Goal: Task Accomplishment & Management: Complete application form

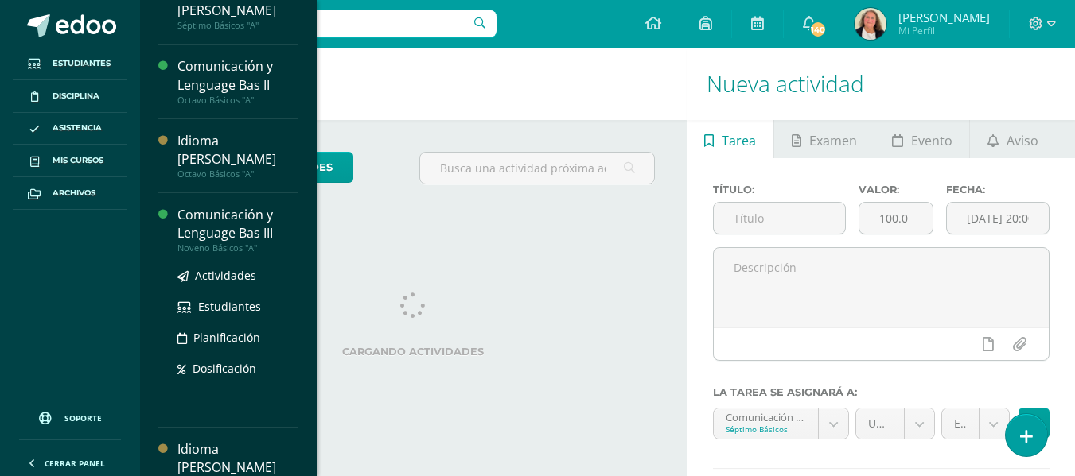
scroll to position [183, 0]
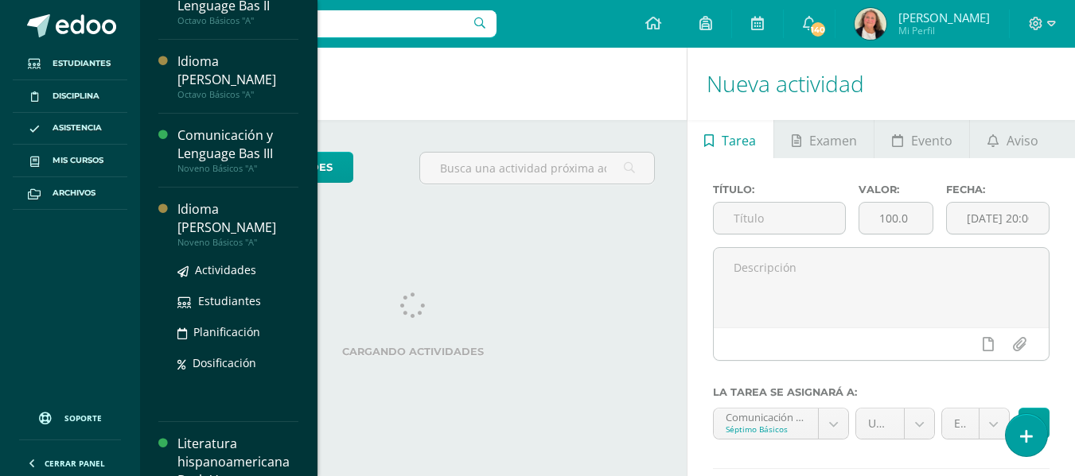
click at [251, 200] on div "Idioma [PERSON_NAME]" at bounding box center [237, 218] width 121 height 37
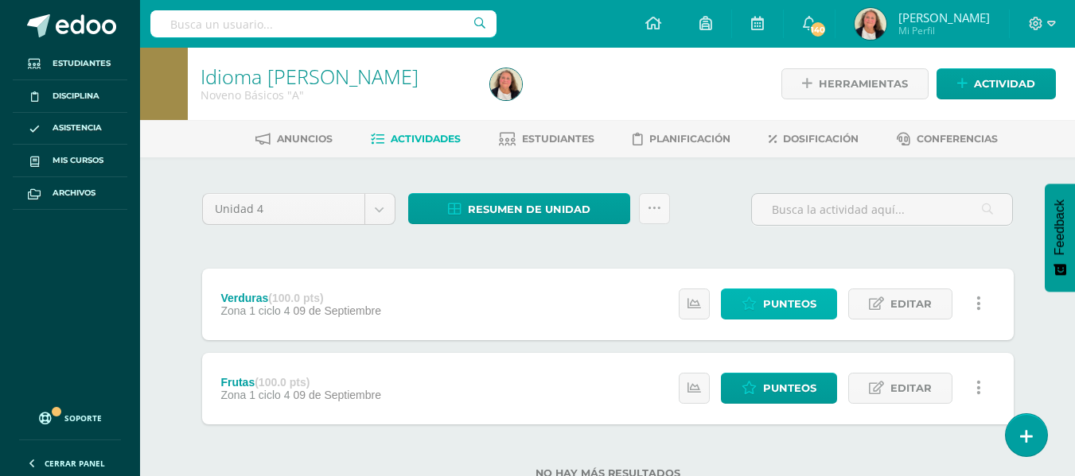
click at [801, 302] on span "Punteos" at bounding box center [789, 304] width 53 height 29
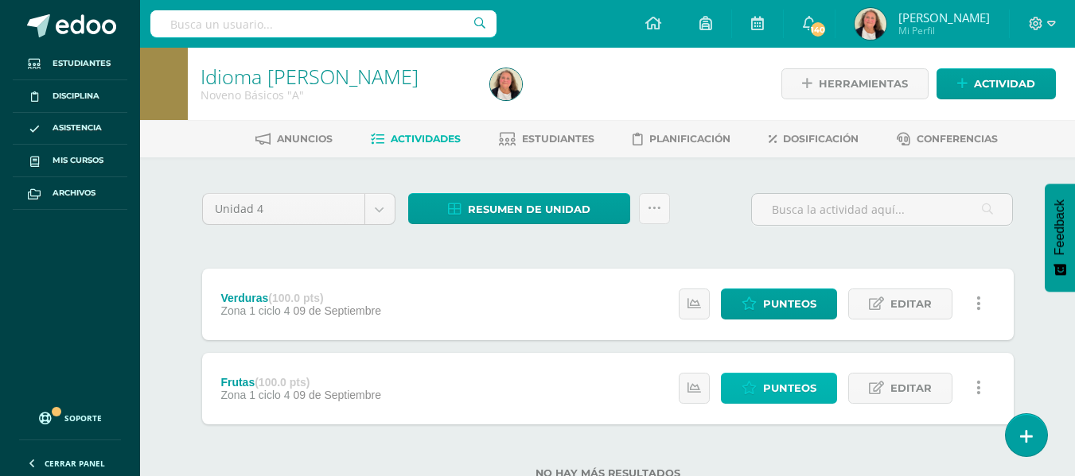
click at [807, 387] on span "Punteos" at bounding box center [789, 388] width 53 height 29
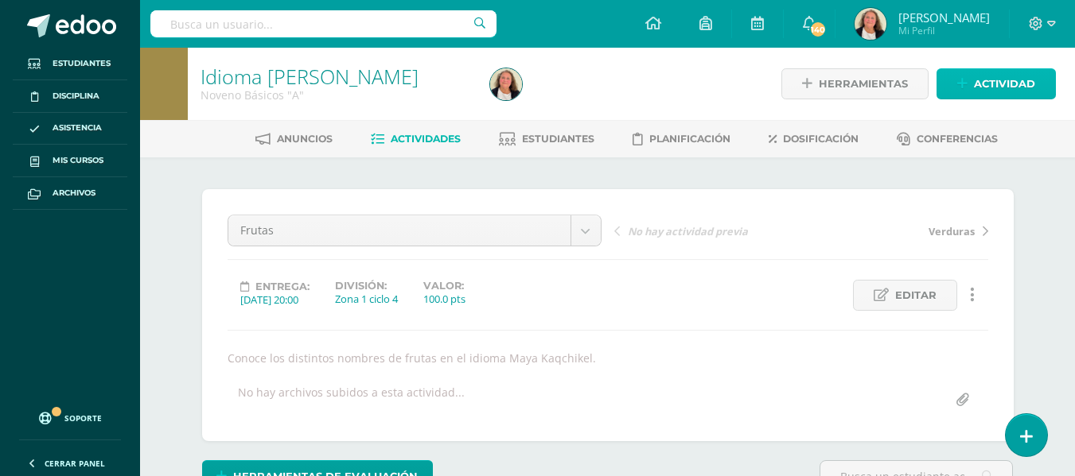
click at [963, 80] on icon at bounding box center [962, 84] width 10 height 14
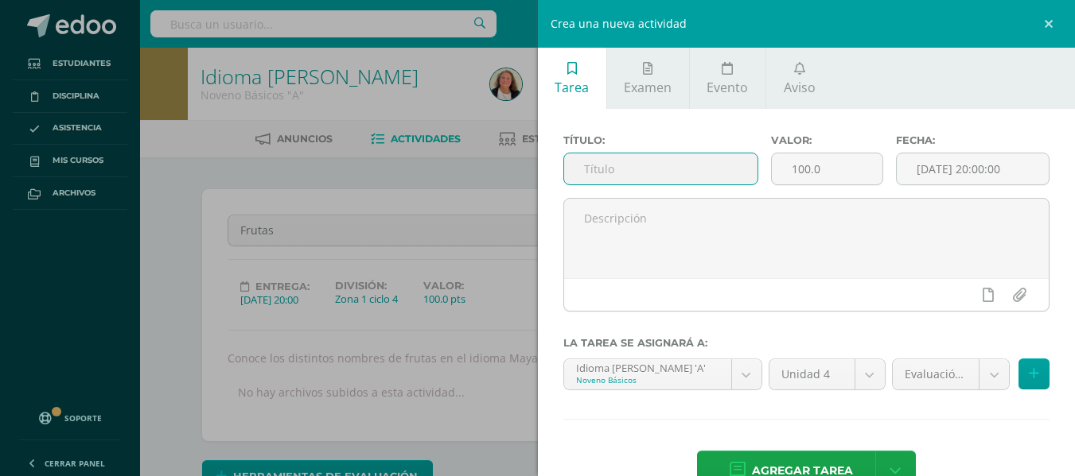
click at [589, 169] on input "text" at bounding box center [660, 169] width 193 height 31
drag, startPoint x: 584, startPoint y: 168, endPoint x: 691, endPoint y: 169, distance: 107.4
click at [691, 169] on input "Adverbios de lugar" at bounding box center [660, 169] width 193 height 31
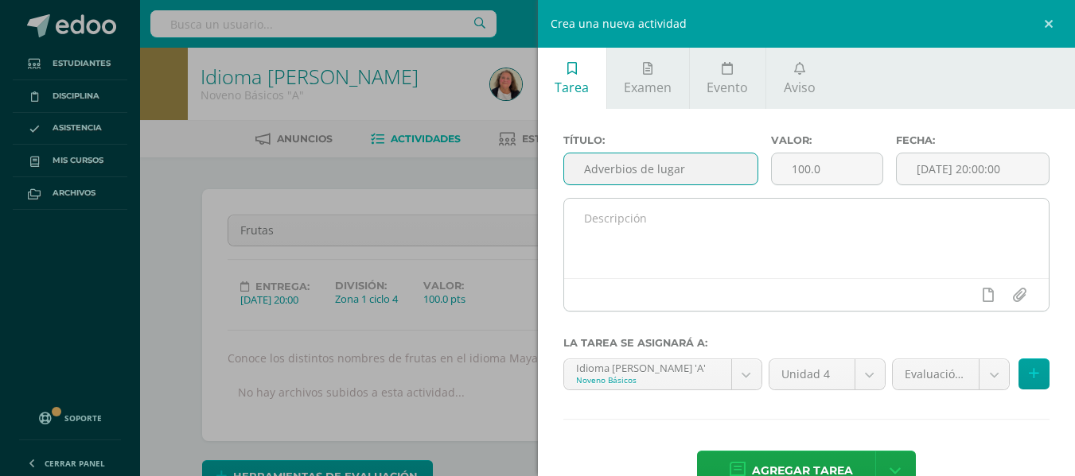
type input "Adverbios de lugar"
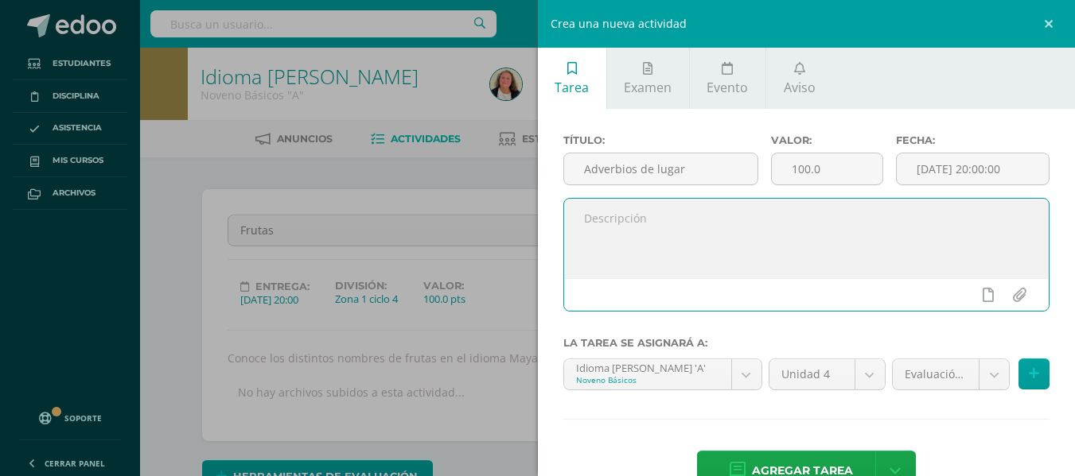
click at [594, 236] on textarea at bounding box center [806, 239] width 485 height 80
paste textarea "Adverbios de lugar"
click at [589, 221] on textarea "Adverbios de lugar" at bounding box center [806, 239] width 485 height 80
click at [750, 216] on textarea "aConoce los adverbios de lugar" at bounding box center [806, 239] width 485 height 80
click at [598, 218] on textarea "aConoce los adverbios de lugar" at bounding box center [806, 239] width 485 height 80
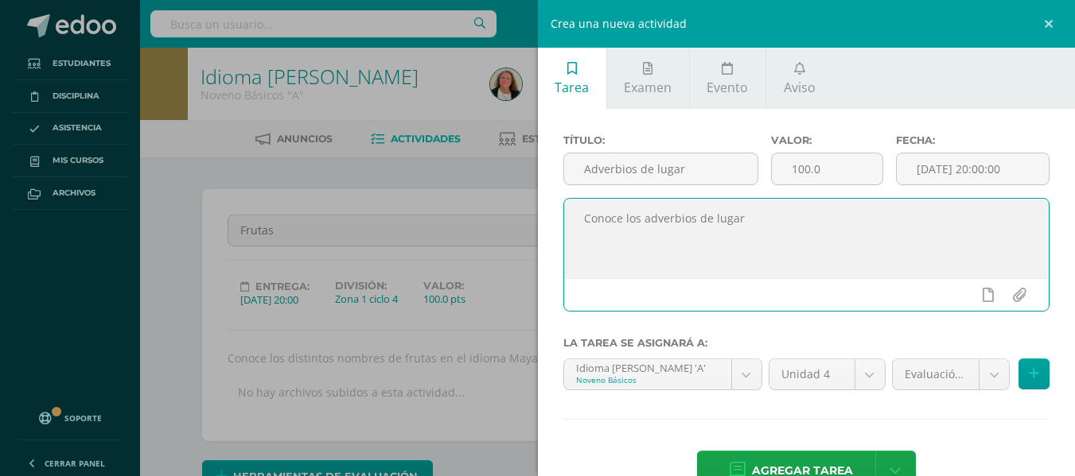
click at [745, 218] on textarea "Conoce los adverbios de lugar" at bounding box center [806, 239] width 485 height 80
type textarea "Conoce los adverbios de lugar en el idioma Maya kaqchikel."
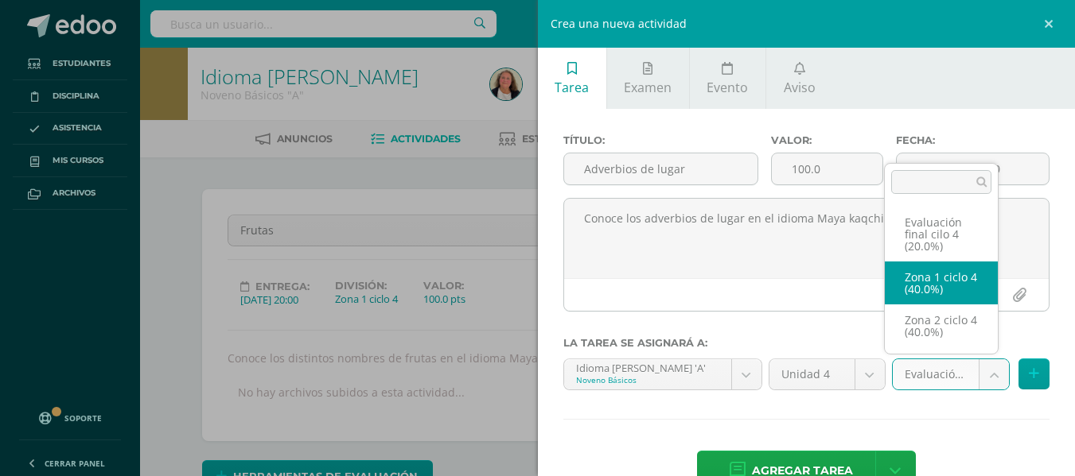
select select "30354"
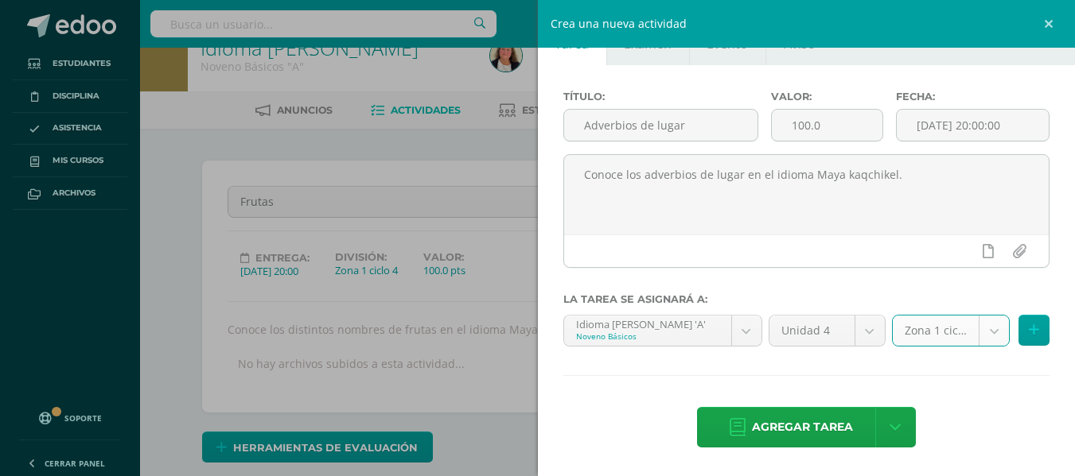
scroll to position [80, 0]
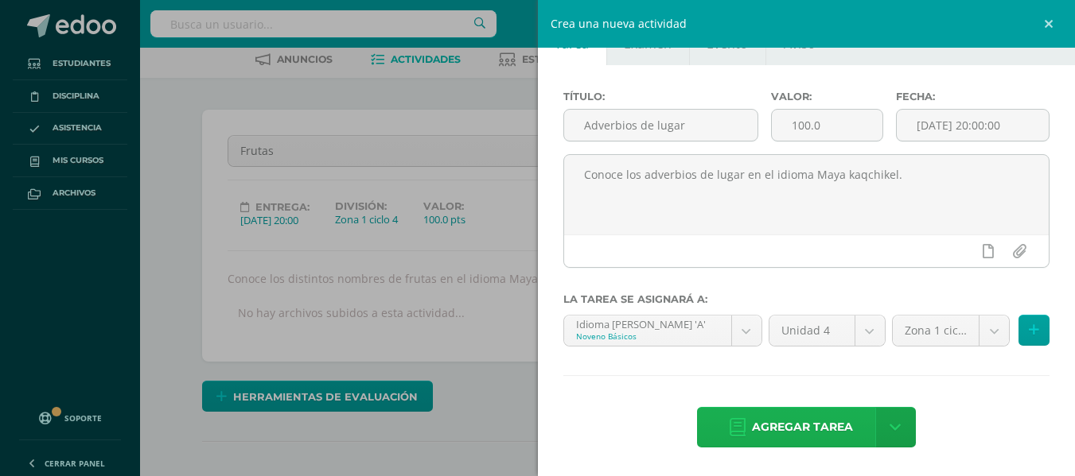
click at [778, 429] on span "Agregar tarea" at bounding box center [802, 427] width 101 height 39
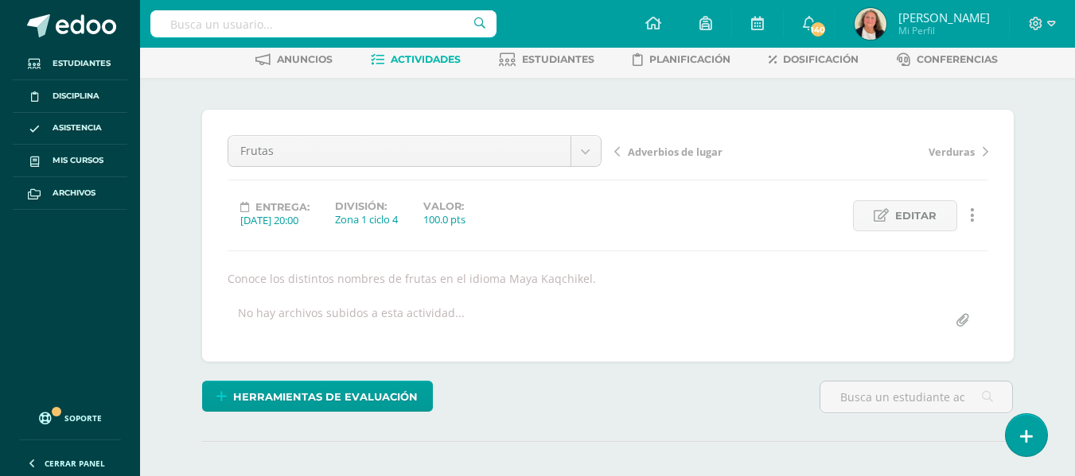
scroll to position [80, 0]
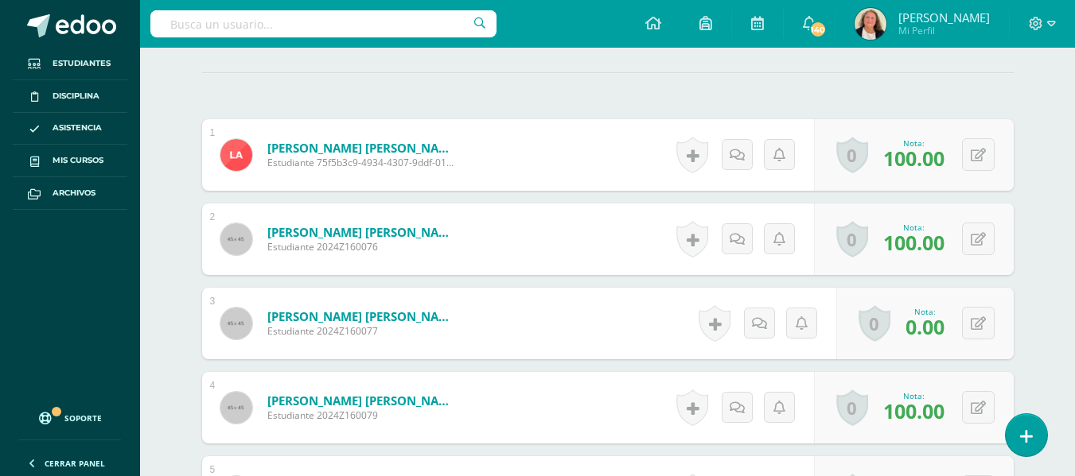
scroll to position [477, 0]
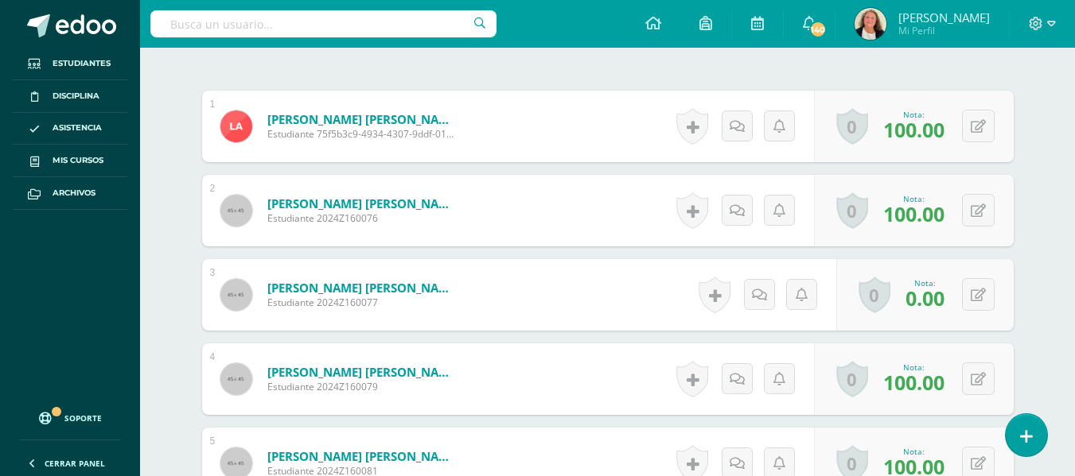
click at [922, 128] on span "100.00" at bounding box center [913, 129] width 61 height 27
click at [908, 135] on span "100.00" at bounding box center [913, 129] width 61 height 27
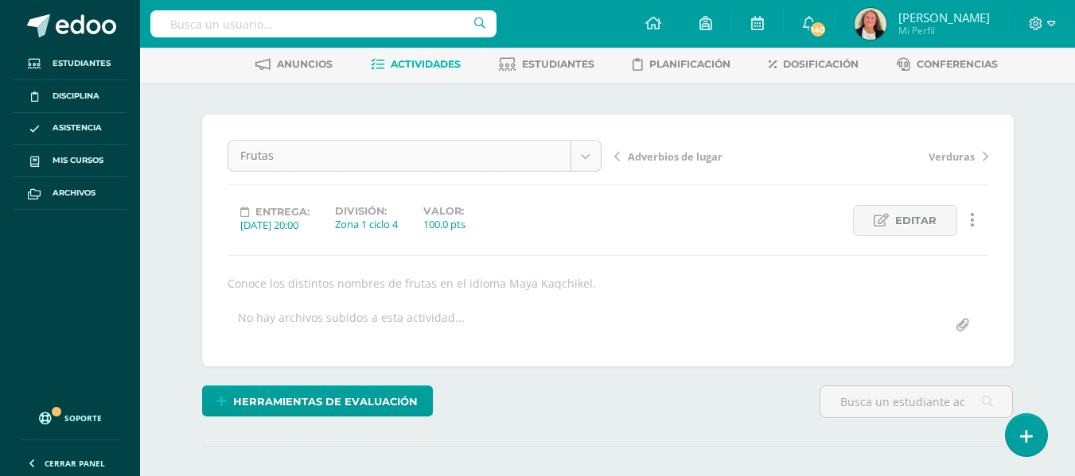
scroll to position [0, 0]
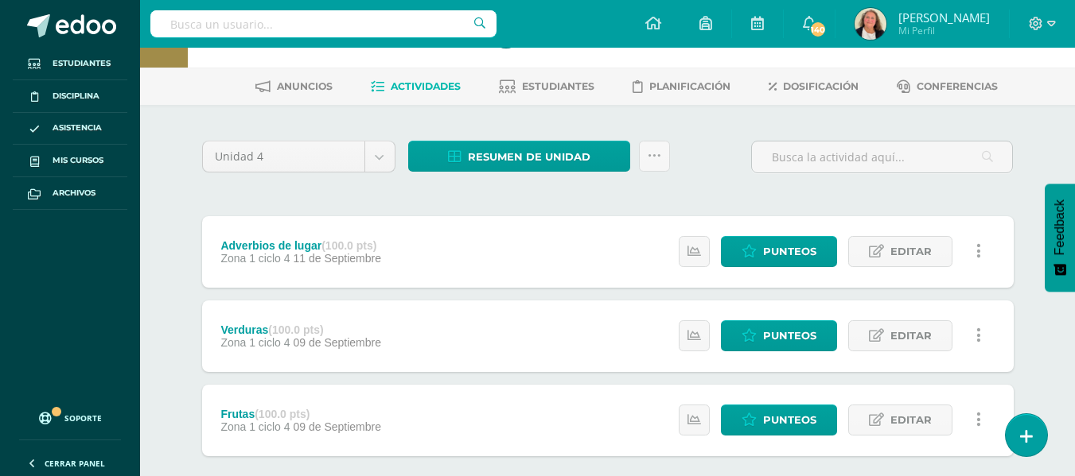
scroll to position [138, 0]
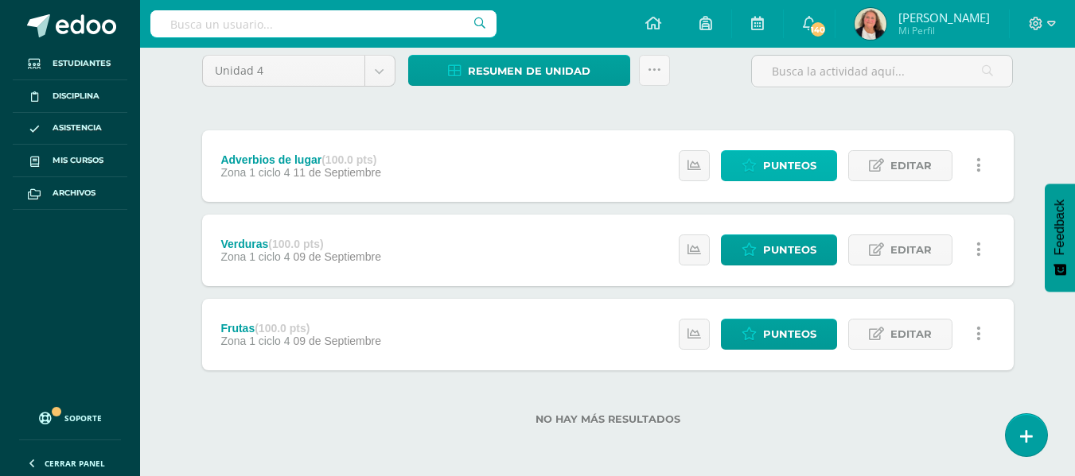
click at [785, 169] on span "Punteos" at bounding box center [789, 165] width 53 height 29
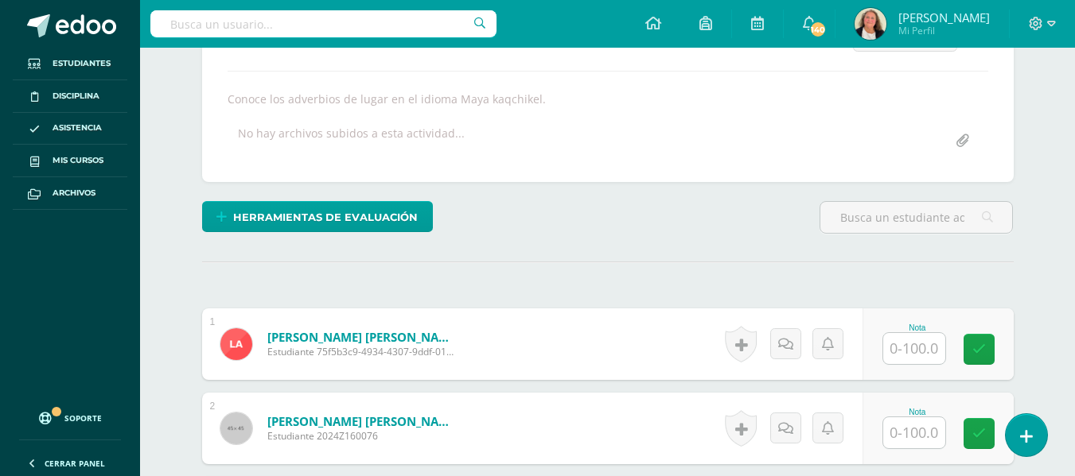
scroll to position [260, 0]
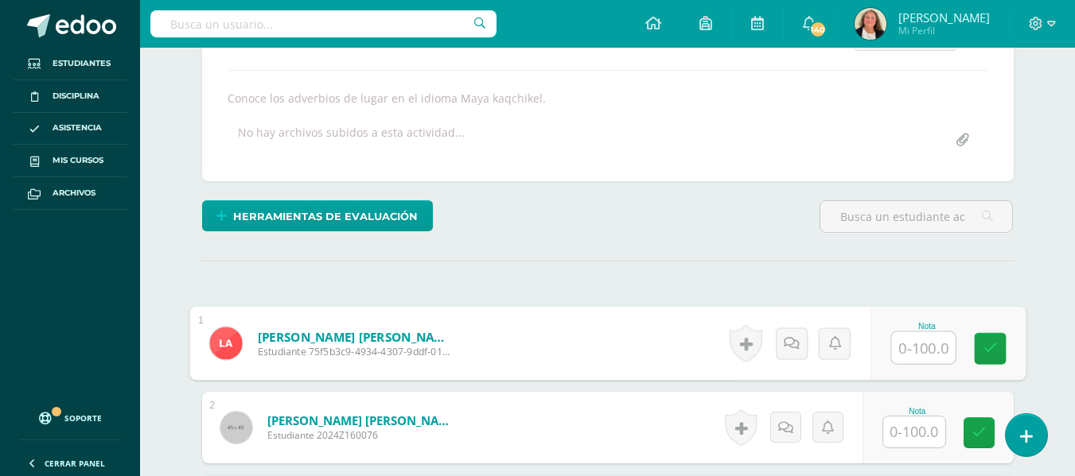
click at [906, 350] on input "text" at bounding box center [923, 349] width 64 height 32
type input "90"
click at [994, 352] on icon at bounding box center [989, 349] width 14 height 14
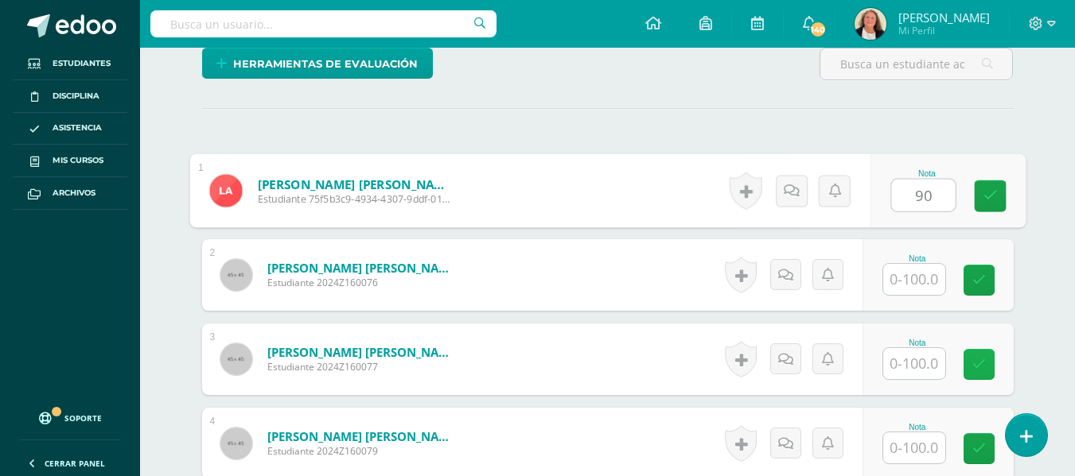
scroll to position [419, 0]
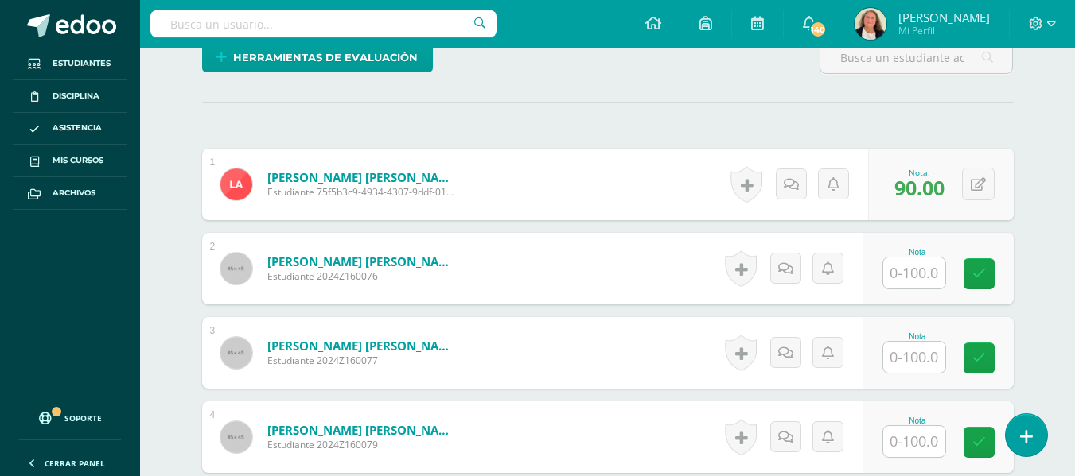
click at [900, 270] on input "text" at bounding box center [914, 273] width 62 height 31
type input "100"
click at [1001, 275] on link at bounding box center [990, 275] width 32 height 32
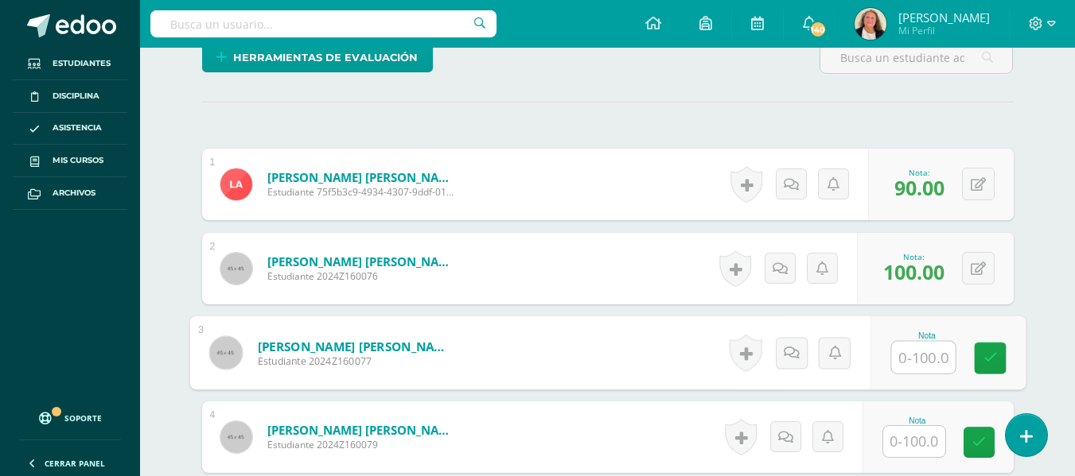
click at [920, 358] on input "text" at bounding box center [923, 358] width 64 height 32
type input "0."
click at [999, 356] on link at bounding box center [990, 359] width 32 height 32
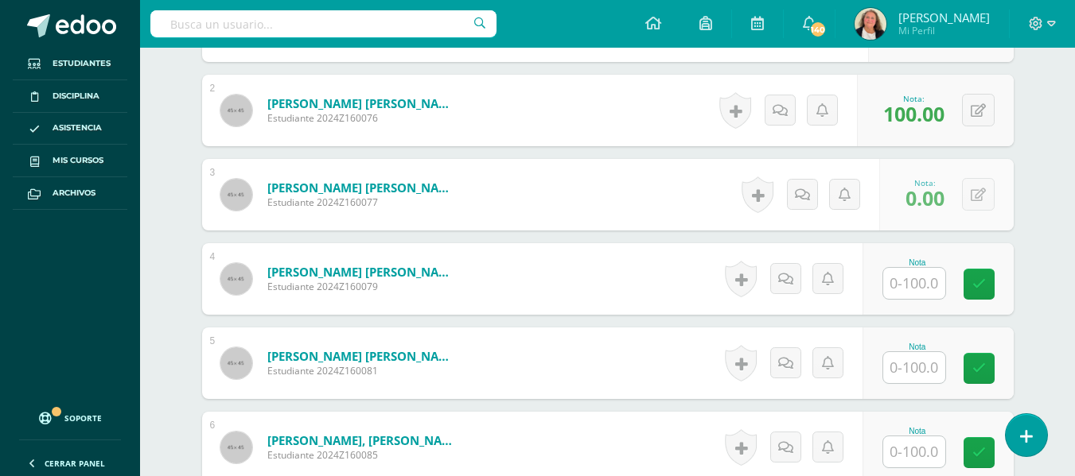
scroll to position [578, 0]
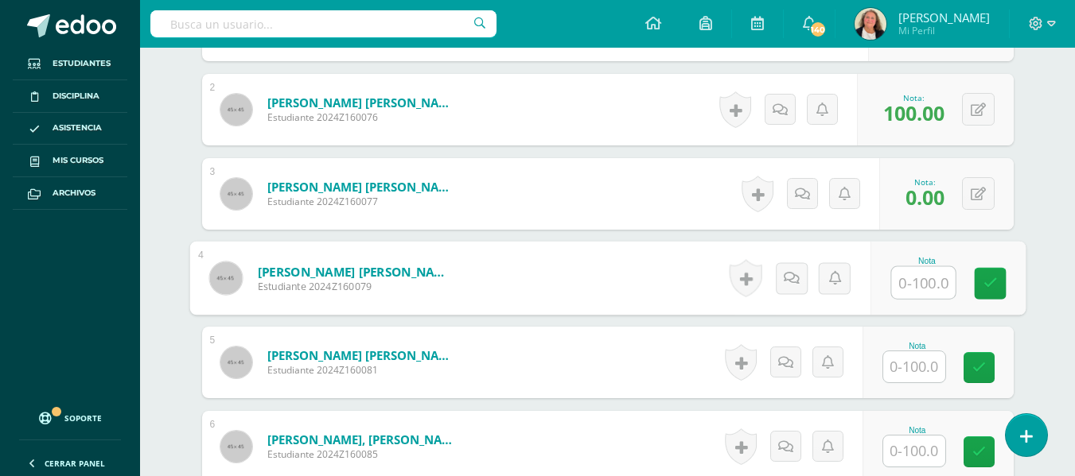
click at [912, 282] on input "text" at bounding box center [923, 283] width 64 height 32
type input "100"
click at [995, 282] on icon at bounding box center [989, 284] width 14 height 14
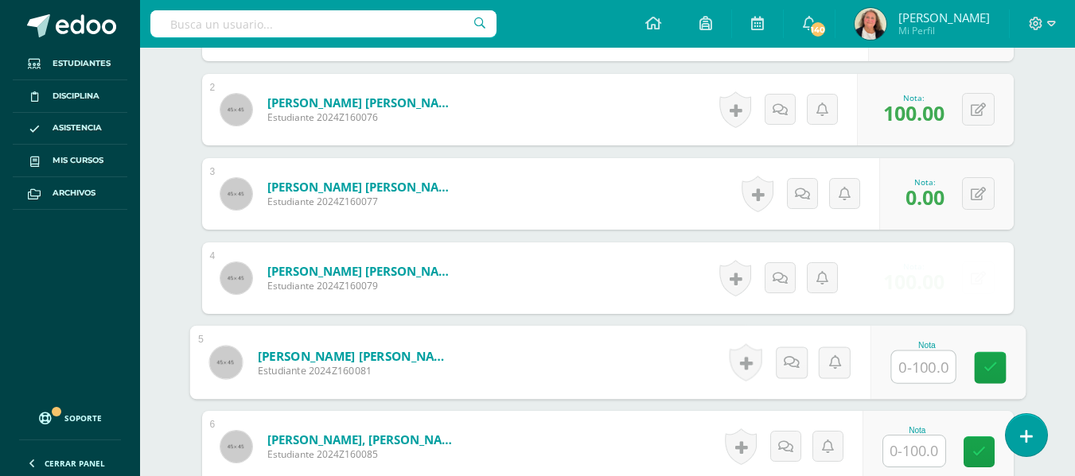
click at [915, 363] on input "text" at bounding box center [923, 368] width 64 height 32
type input "100"
click at [993, 360] on link at bounding box center [990, 368] width 32 height 32
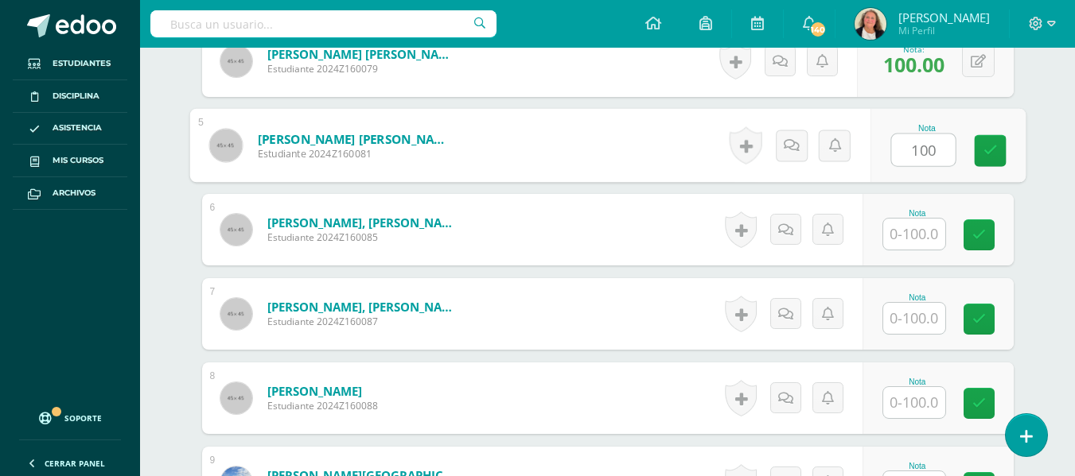
scroll to position [817, 0]
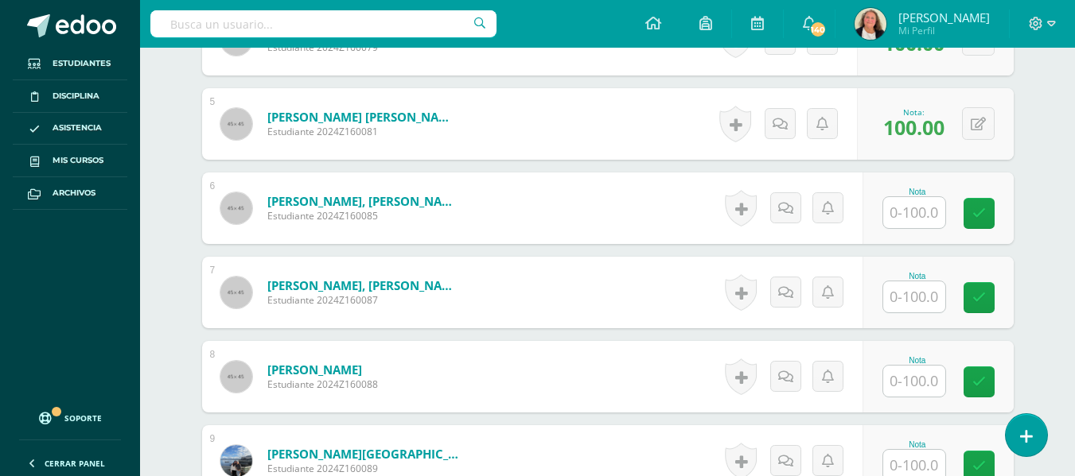
click at [913, 217] on input "text" at bounding box center [914, 212] width 62 height 31
type input "100"
click at [990, 216] on icon at bounding box center [989, 214] width 14 height 14
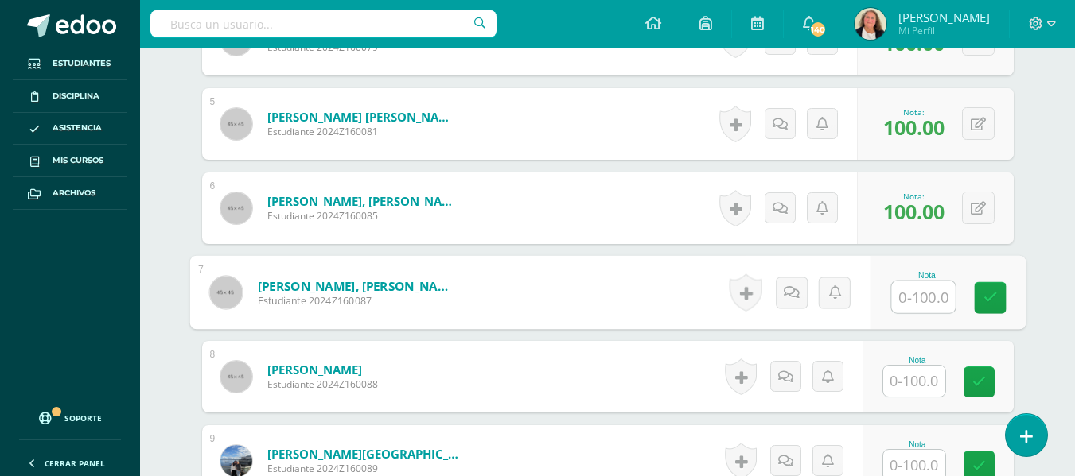
click at [909, 306] on input "text" at bounding box center [923, 298] width 64 height 32
click at [991, 297] on icon at bounding box center [989, 298] width 14 height 14
type input "100"
click at [923, 386] on input "text" at bounding box center [914, 381] width 62 height 31
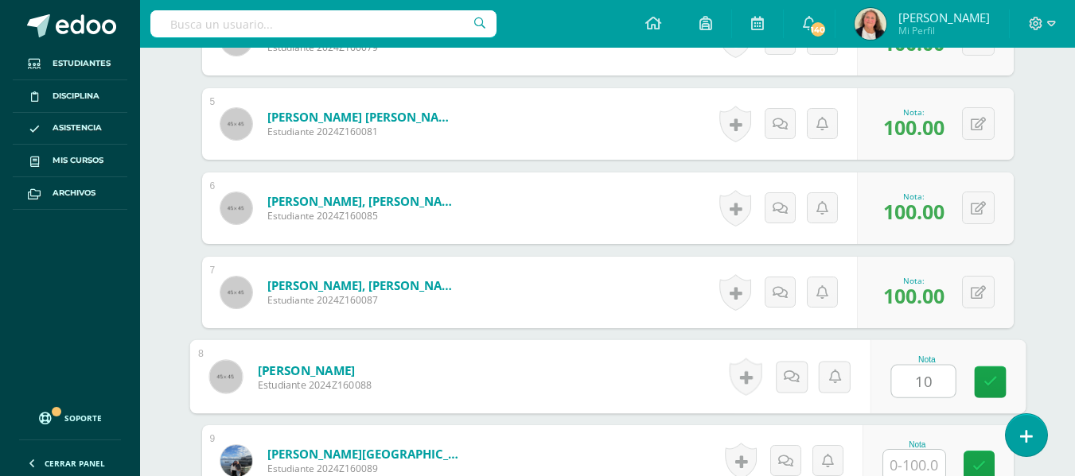
type input "100"
click at [996, 380] on link at bounding box center [990, 383] width 32 height 32
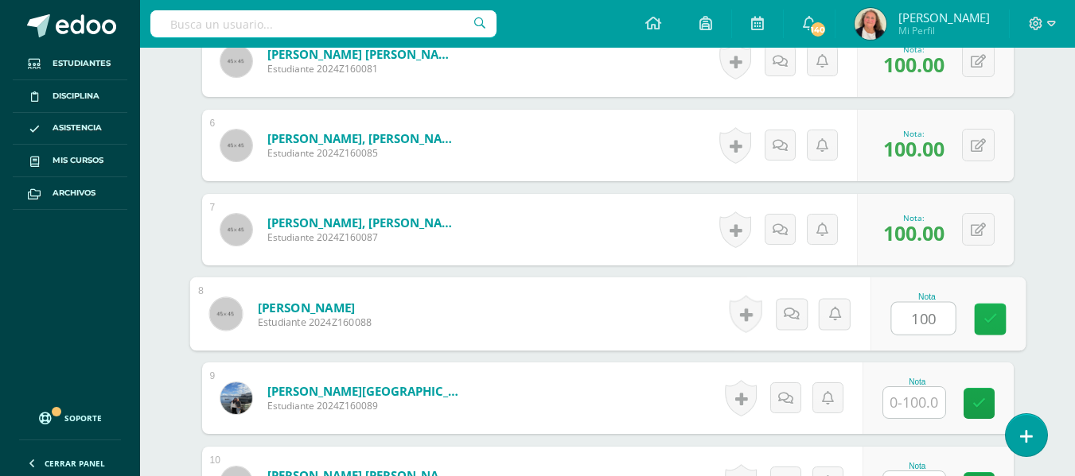
scroll to position [976, 0]
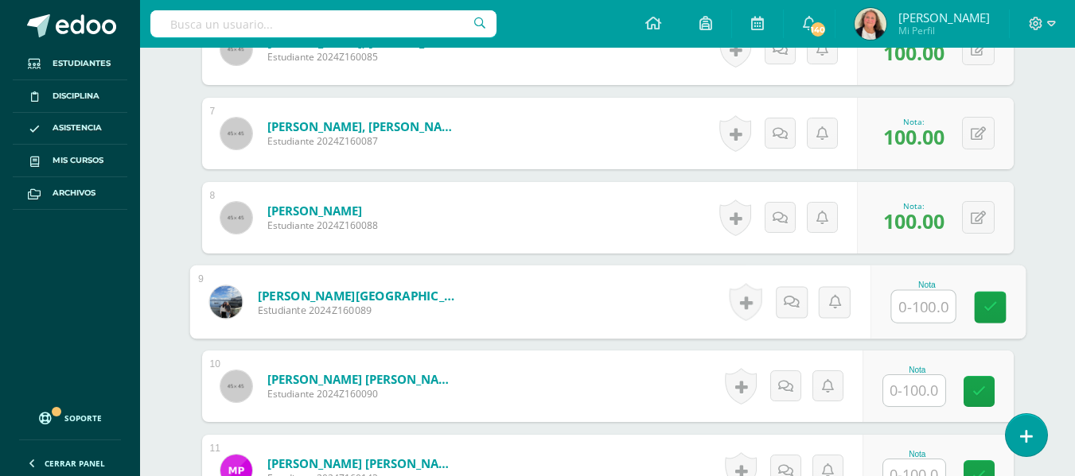
click at [904, 307] on input "text" at bounding box center [923, 307] width 64 height 32
type input "100"
click at [989, 302] on icon at bounding box center [989, 308] width 14 height 14
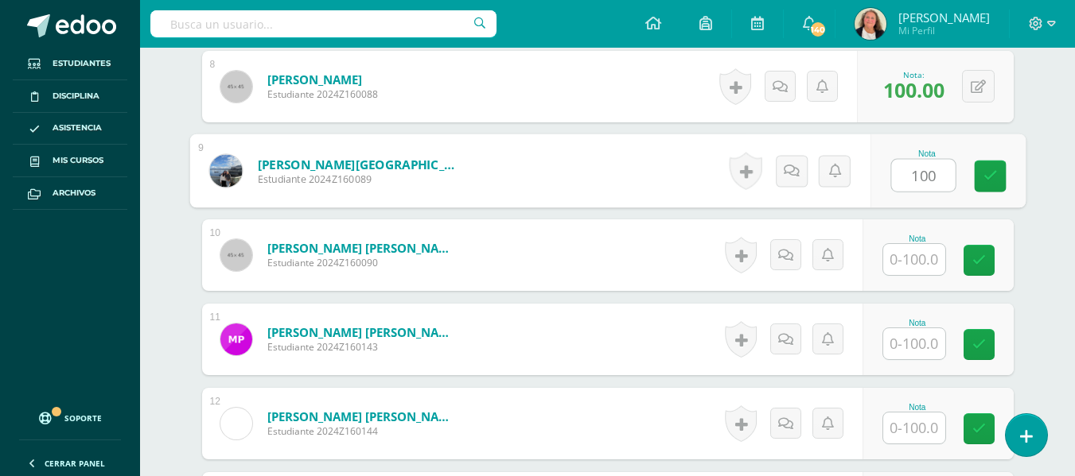
scroll to position [1135, 0]
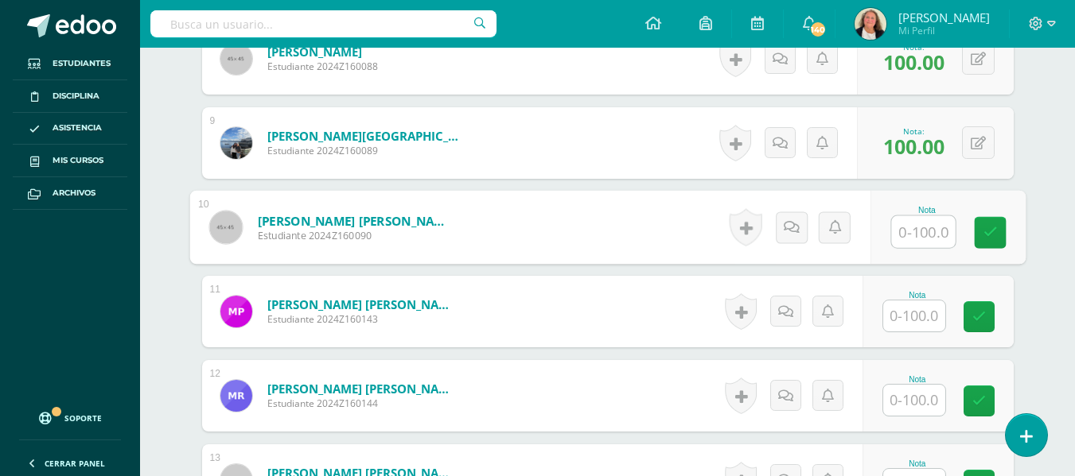
click at [904, 233] on input "text" at bounding box center [923, 232] width 64 height 32
type input "100"
click at [990, 226] on icon at bounding box center [989, 233] width 14 height 14
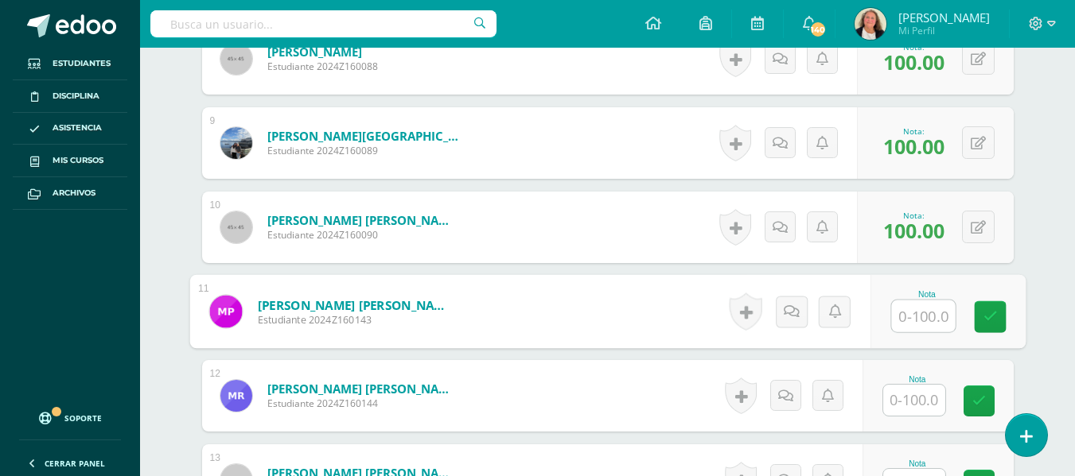
click at [904, 329] on input "text" at bounding box center [923, 317] width 64 height 32
type input "90"
click at [992, 313] on icon at bounding box center [989, 317] width 14 height 14
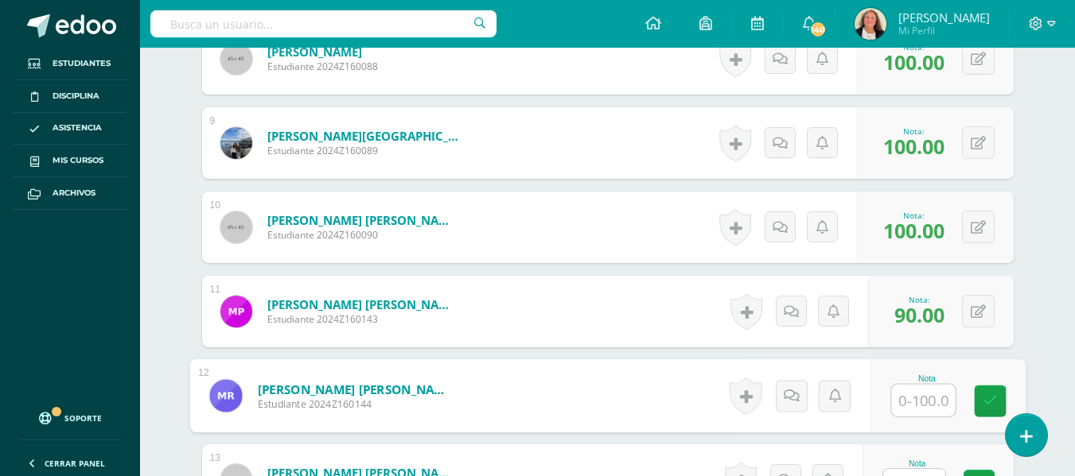
click at [906, 406] on input "text" at bounding box center [923, 401] width 64 height 32
type input "100"
click at [984, 399] on icon at bounding box center [989, 402] width 14 height 14
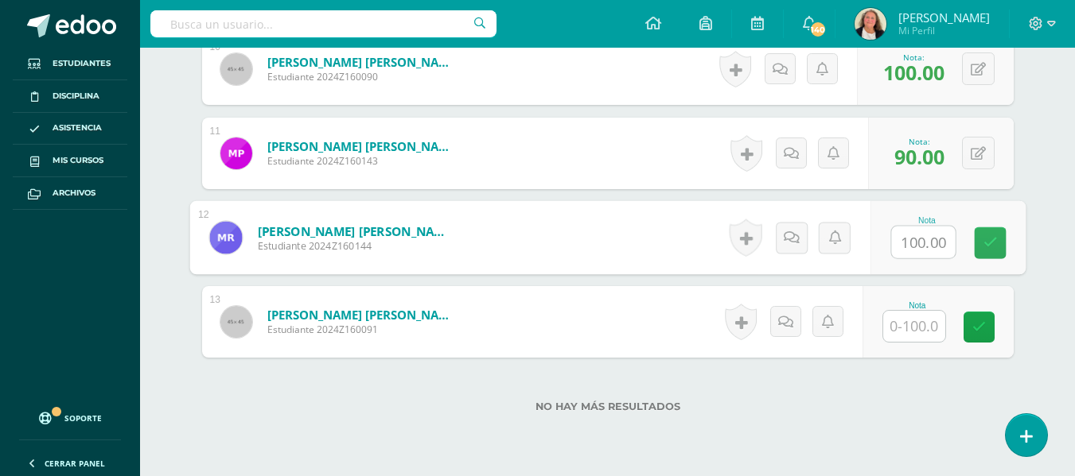
scroll to position [1294, 0]
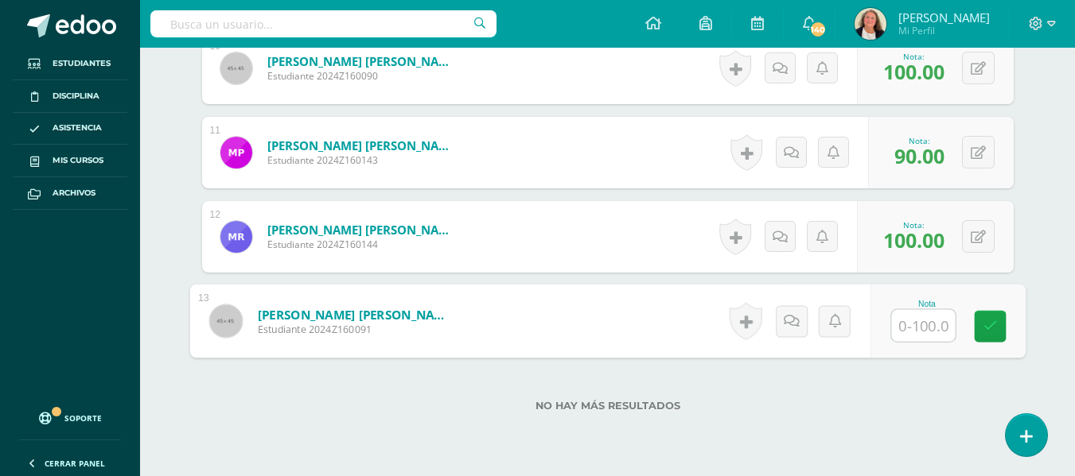
click at [908, 333] on input "text" at bounding box center [923, 326] width 64 height 32
type input "100"
click at [992, 325] on icon at bounding box center [989, 327] width 14 height 14
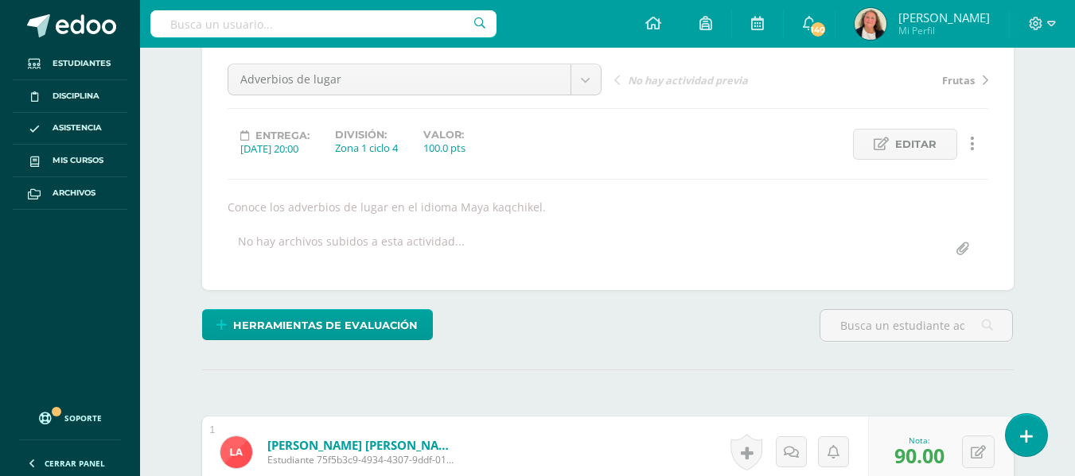
scroll to position [0, 0]
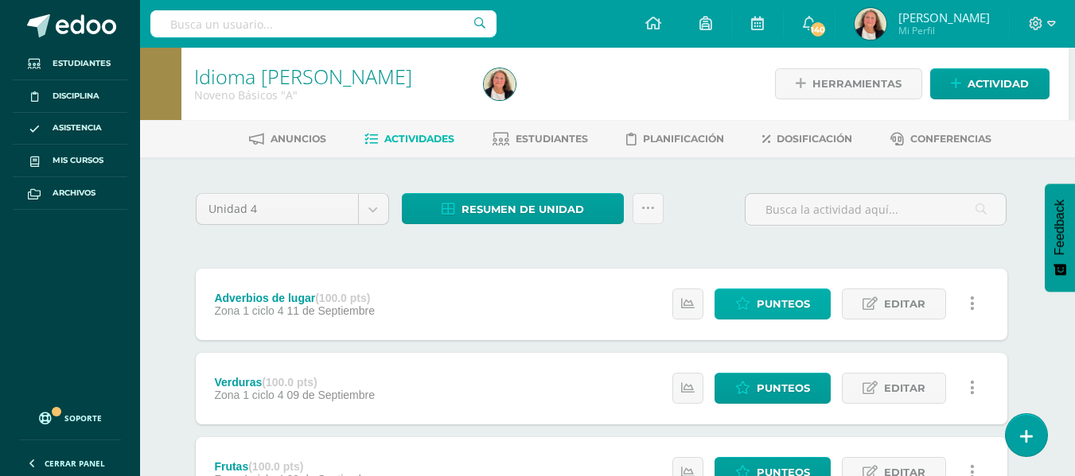
scroll to position [80, 6]
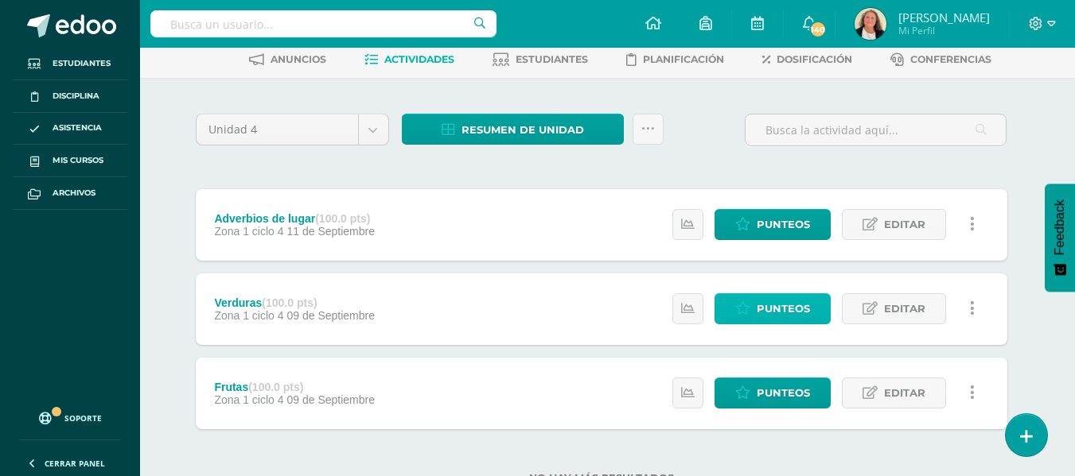
click at [786, 311] on span "Punteos" at bounding box center [782, 308] width 53 height 29
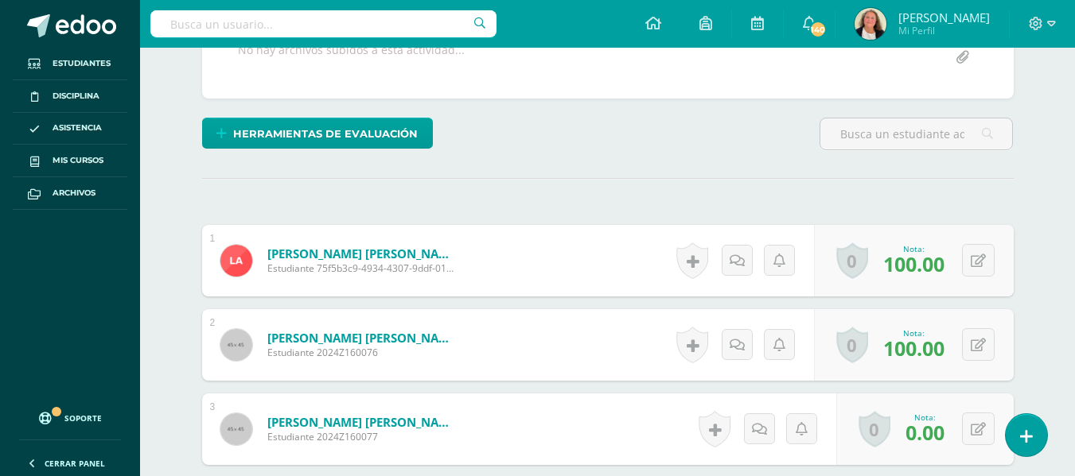
scroll to position [344, 0]
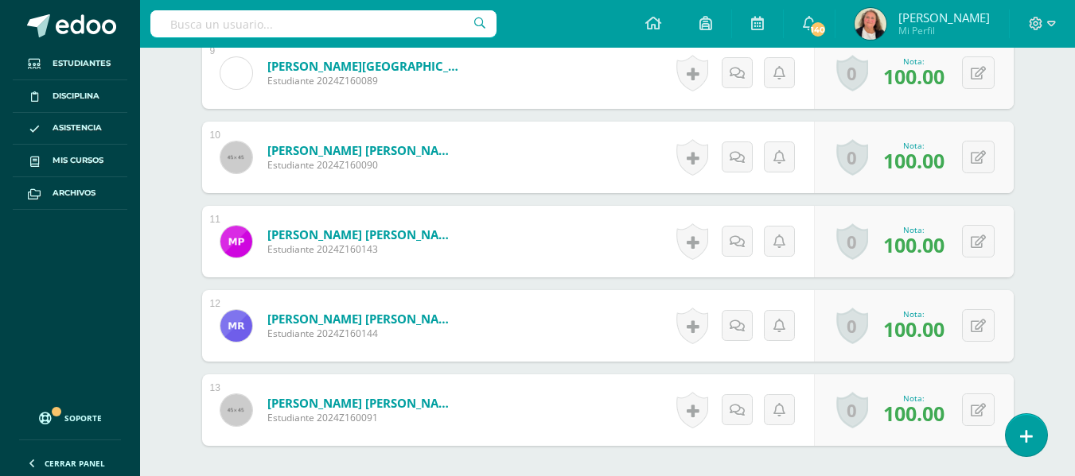
scroll to position [1357, 0]
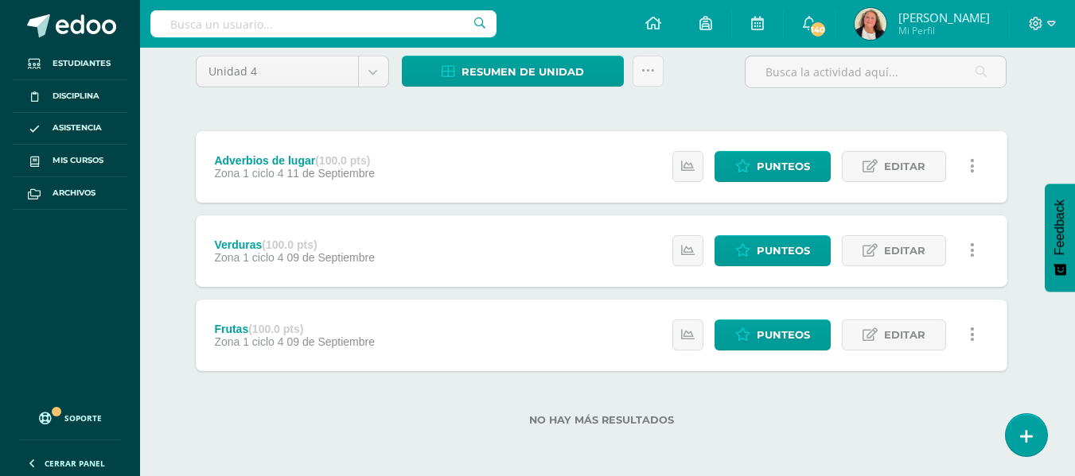
scroll to position [138, 6]
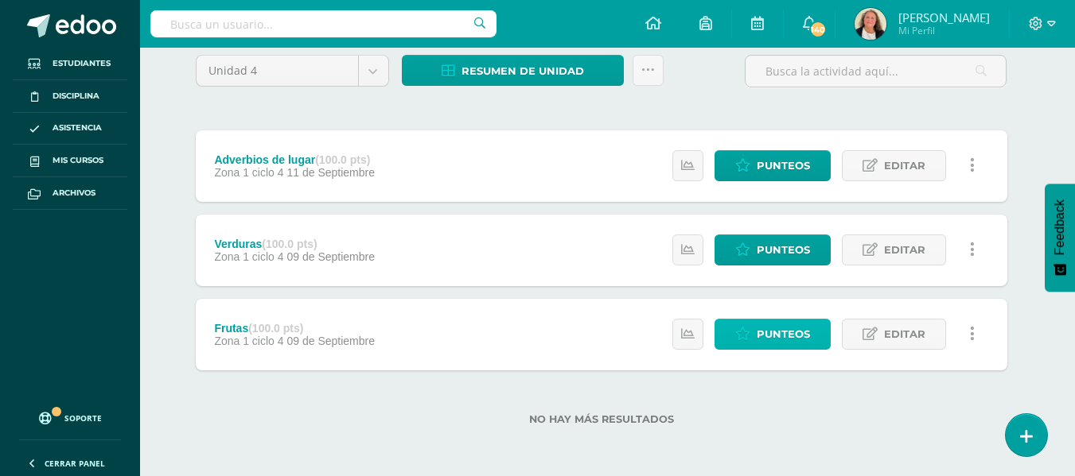
click at [774, 329] on span "Punteos" at bounding box center [782, 334] width 53 height 29
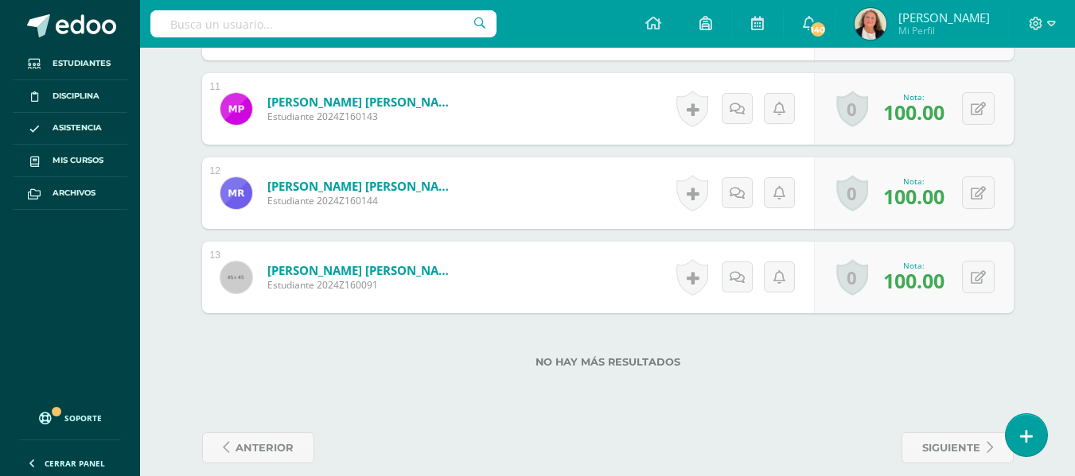
scroll to position [1352, 0]
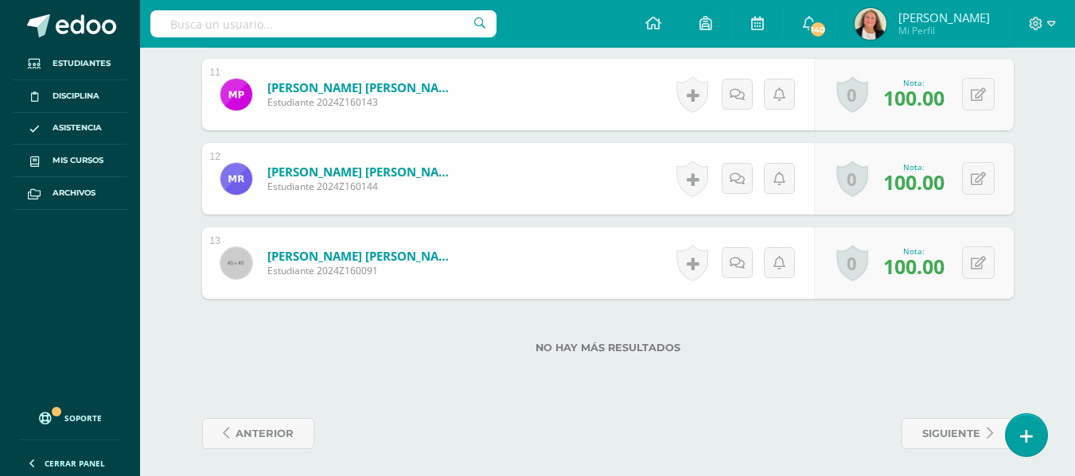
click at [400, 204] on div "[PERSON_NAME] [PERSON_NAME] Estudiante 2024Z160144" at bounding box center [340, 179] width 276 height 72
